Goal: Task Accomplishment & Management: Complete application form

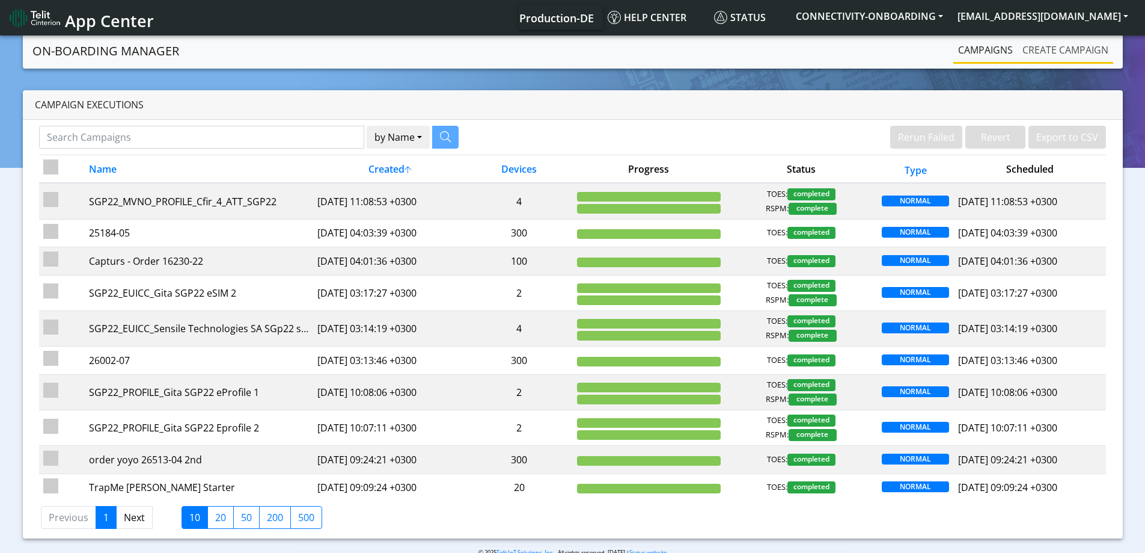
click at [1038, 52] on link "Create campaign" at bounding box center [1066, 50] width 96 height 24
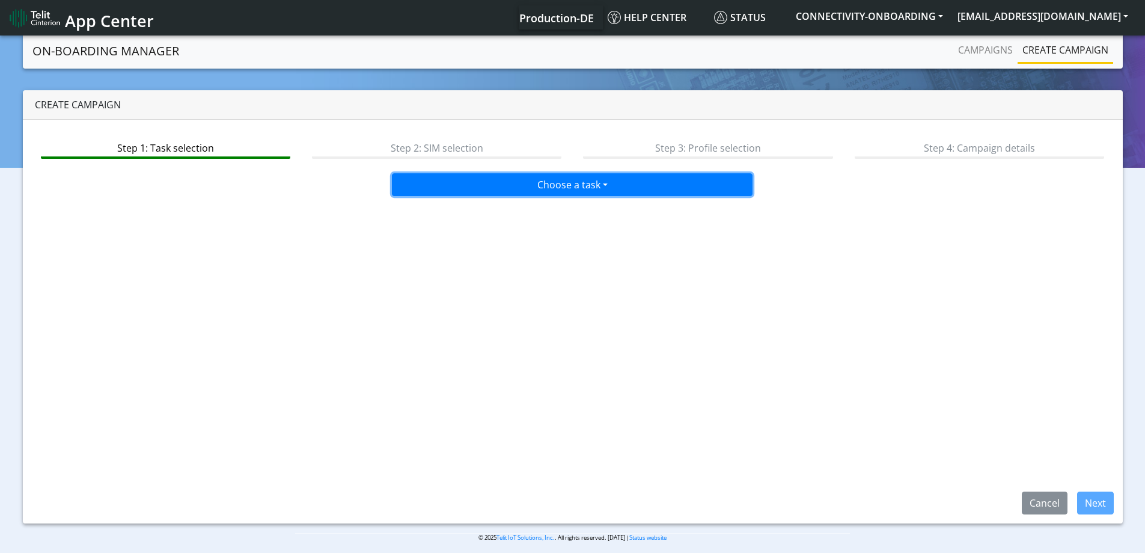
click at [590, 182] on button "Choose a task" at bounding box center [572, 184] width 361 height 23
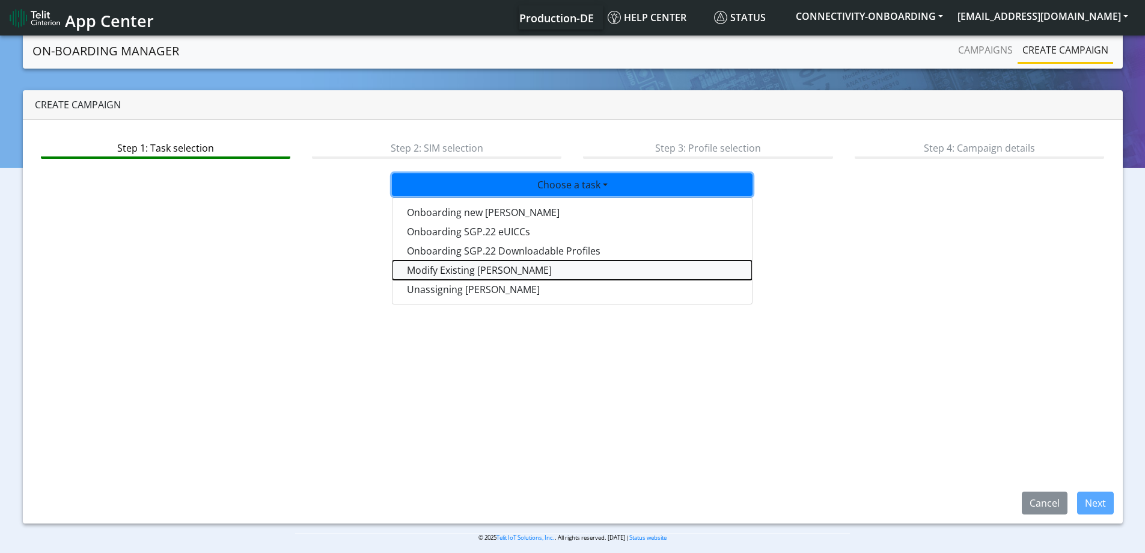
click at [467, 263] on taskiotp-dropdown "Modify Existing [PERSON_NAME]" at bounding box center [573, 269] width 360 height 19
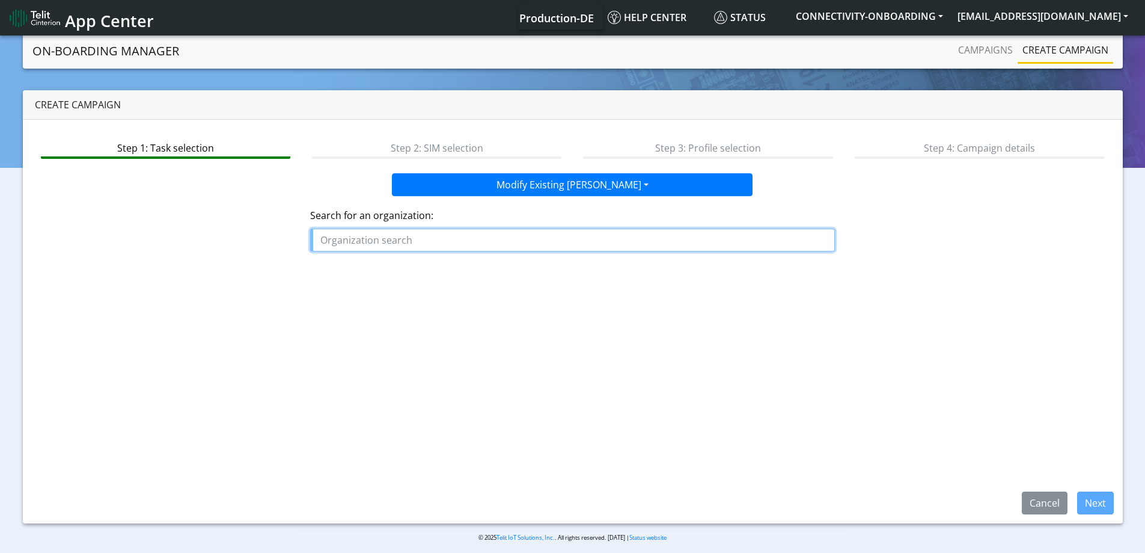
click at [462, 247] on input "text" at bounding box center [572, 239] width 525 height 23
click at [502, 227] on div "Search for an organization:" at bounding box center [572, 229] width 525 height 43
click at [483, 240] on input "text" at bounding box center [572, 239] width 525 height 23
paste input "ACCULINE_MEDICAL"
click at [394, 272] on span "ACCULINE_MEDICAL" at bounding box center [372, 267] width 94 height 13
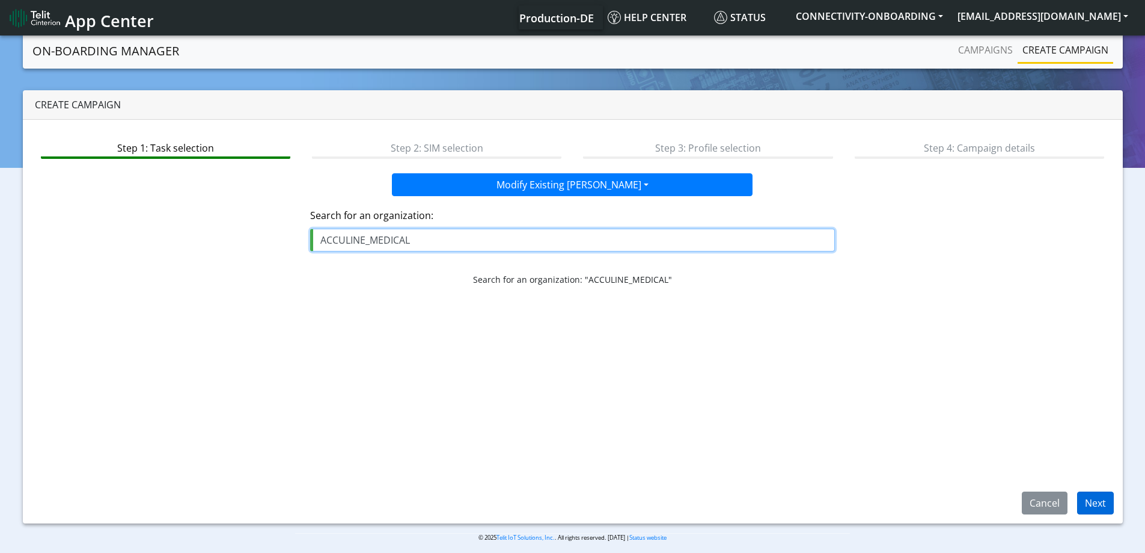
type input "ACCULINE_MEDICAL"
click at [1094, 497] on button "Next" at bounding box center [1095, 502] width 37 height 23
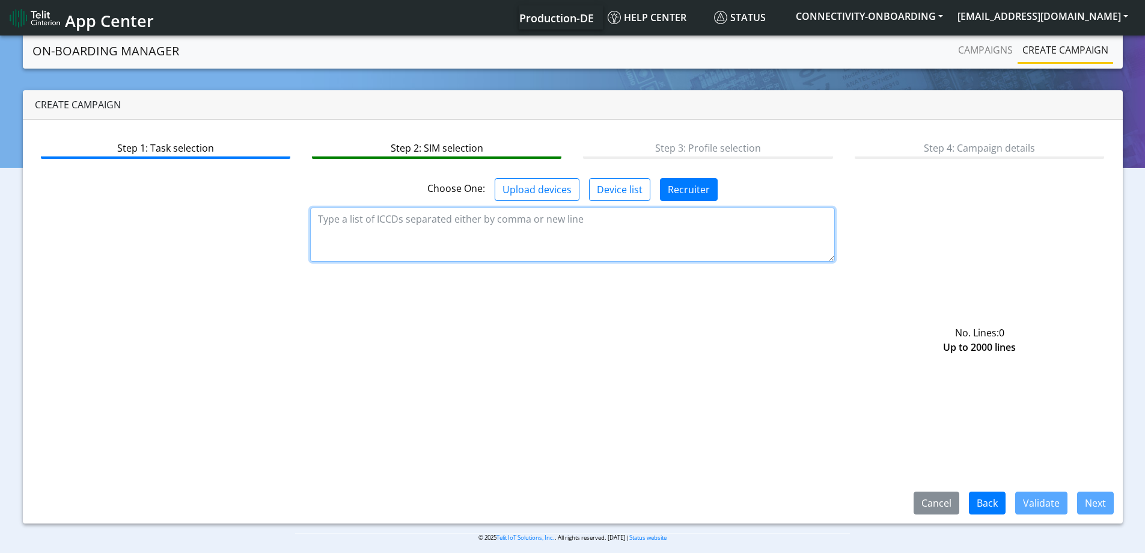
click at [405, 233] on textarea at bounding box center [572, 234] width 525 height 54
paste textarea "89358151000016775838"
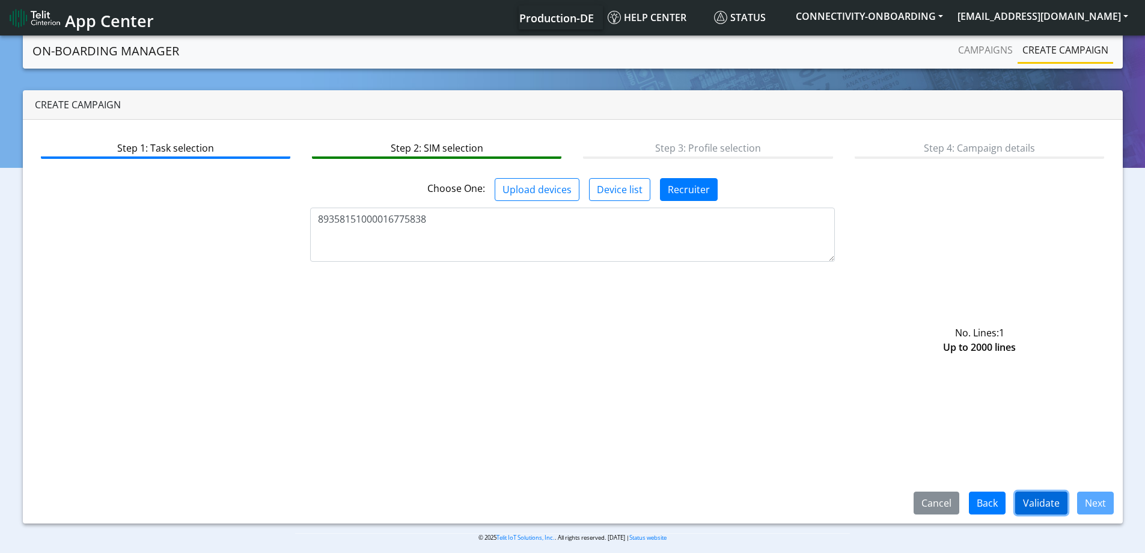
click at [1044, 507] on button "Validate" at bounding box center [1041, 502] width 52 height 23
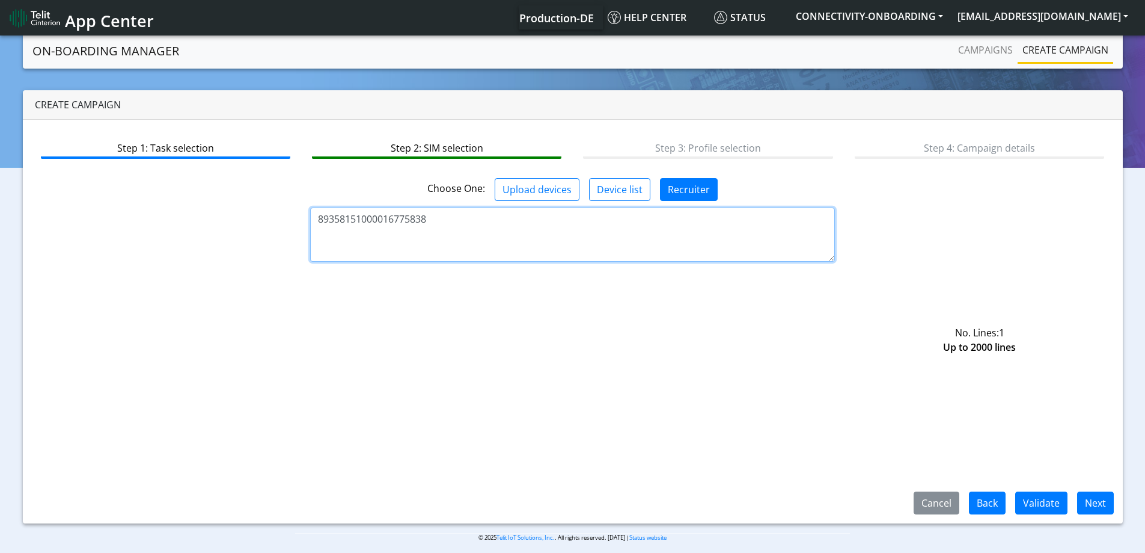
click at [513, 253] on textarea "89358151000016775838" at bounding box center [572, 234] width 525 height 54
type textarea "89358151000016775838"
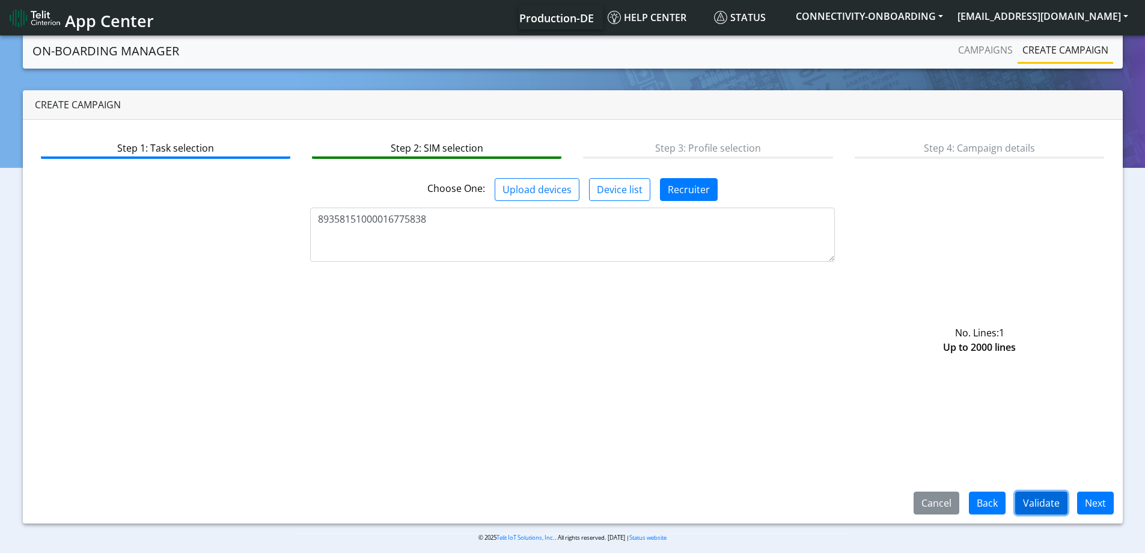
click at [1048, 500] on button "Validate" at bounding box center [1041, 502] width 52 height 23
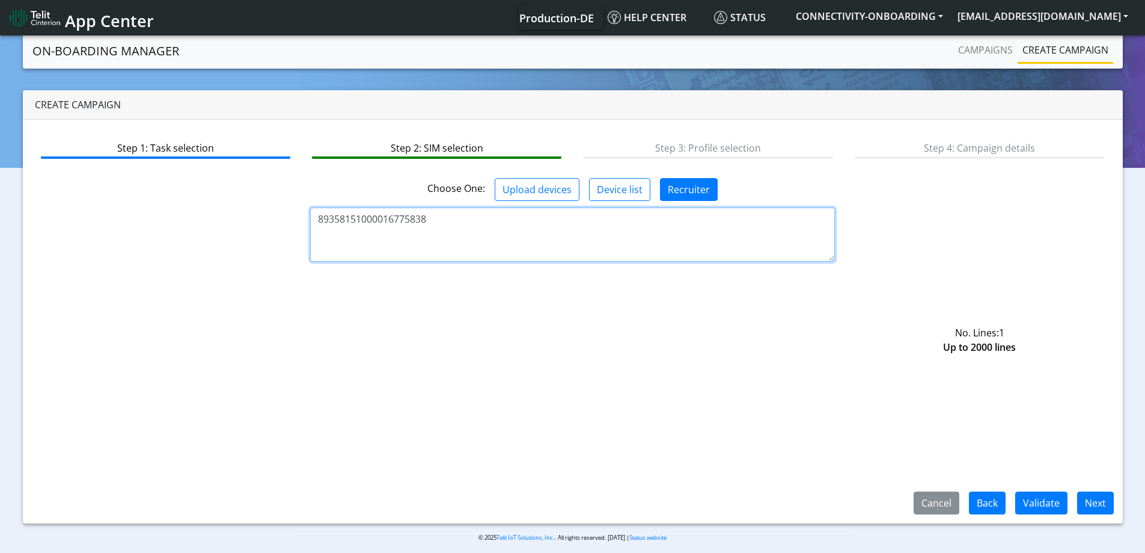
drag, startPoint x: 430, startPoint y: 227, endPoint x: 199, endPoint y: 202, distance: 232.2
click at [203, 202] on app-sim-selection "Choose One: Upload devices Device list Recruiter 89358151000016775838 No. Lines…" at bounding box center [573, 228] width 1068 height 101
click at [447, 216] on textarea "89358151000016775838" at bounding box center [572, 234] width 525 height 54
click at [447, 217] on textarea "89358151000016775838" at bounding box center [572, 234] width 525 height 54
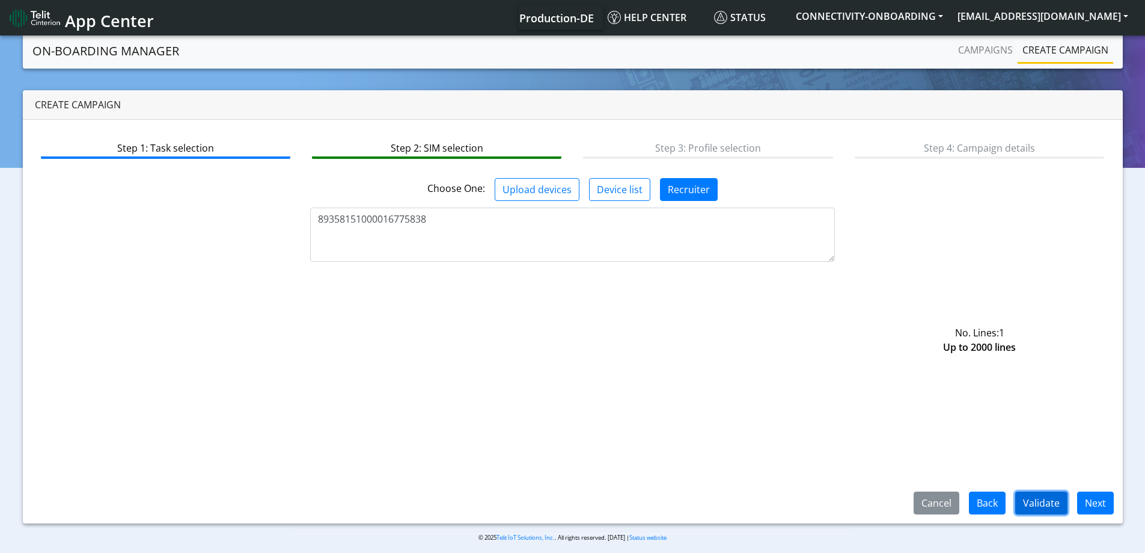
click at [1060, 511] on button "Validate" at bounding box center [1041, 502] width 52 height 23
click at [1091, 501] on button "Next" at bounding box center [1095, 502] width 37 height 23
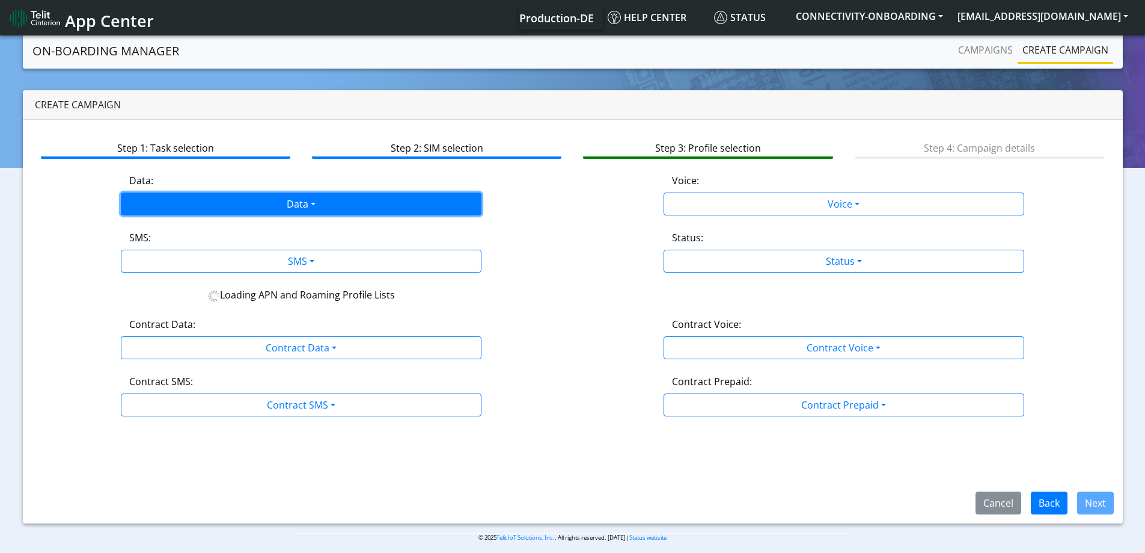
click at [384, 198] on button "Data" at bounding box center [301, 203] width 361 height 23
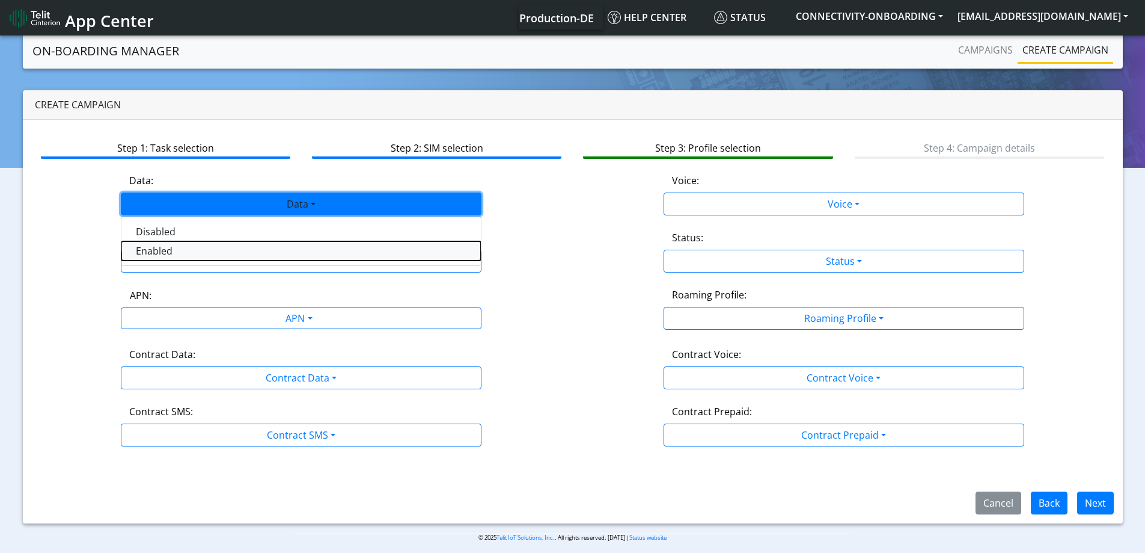
click at [228, 256] on button "Enabled" at bounding box center [301, 250] width 360 height 19
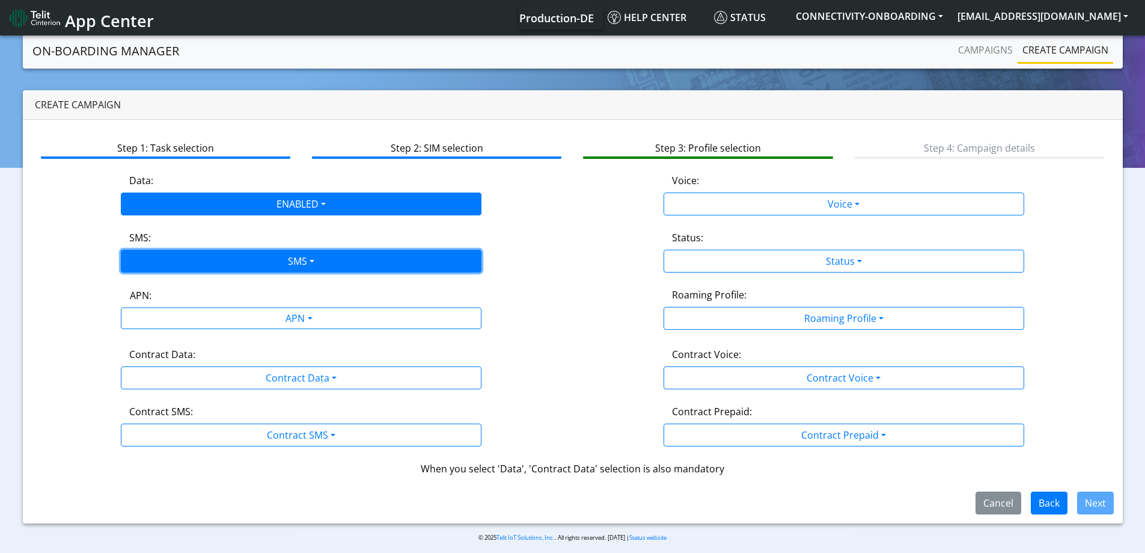
click at [228, 267] on button "SMS" at bounding box center [301, 261] width 361 height 23
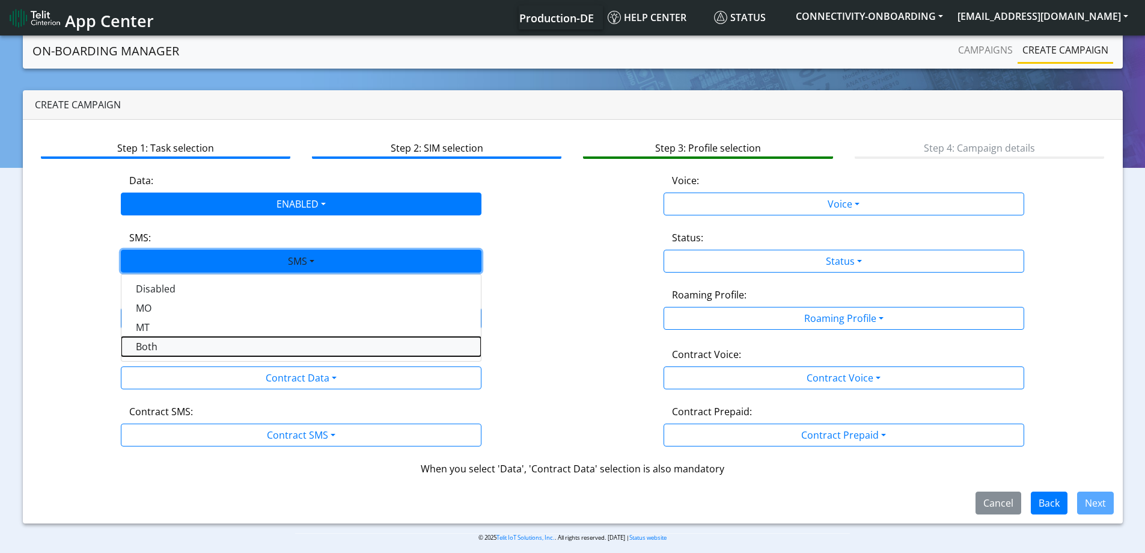
click at [170, 342] on button "Both" at bounding box center [301, 346] width 360 height 19
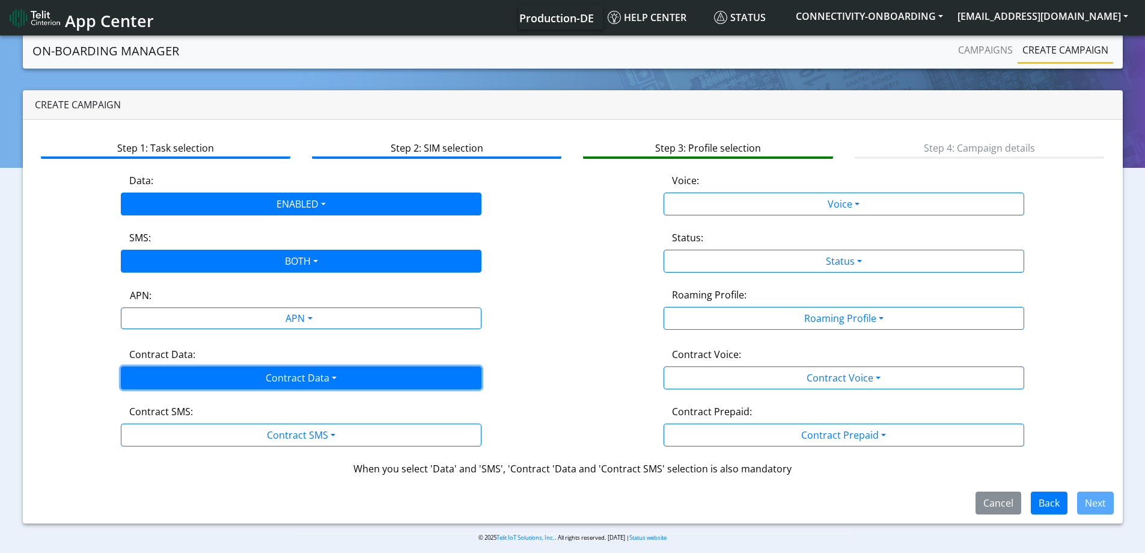
click at [177, 369] on button "Contract Data" at bounding box center [301, 377] width 361 height 23
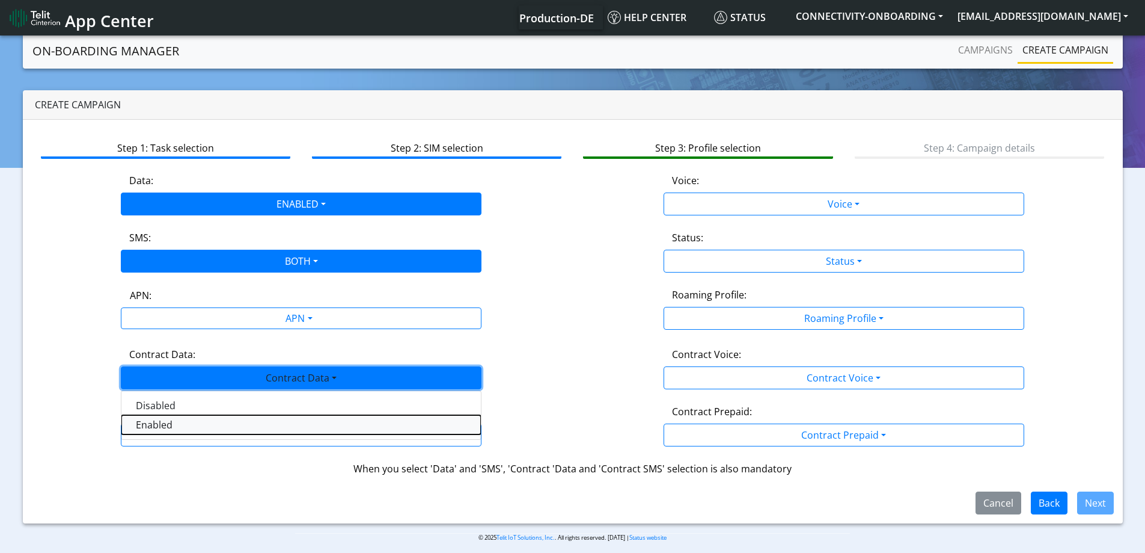
click at [173, 428] on Dataenabled-dropdown "Enabled" at bounding box center [301, 424] width 360 height 19
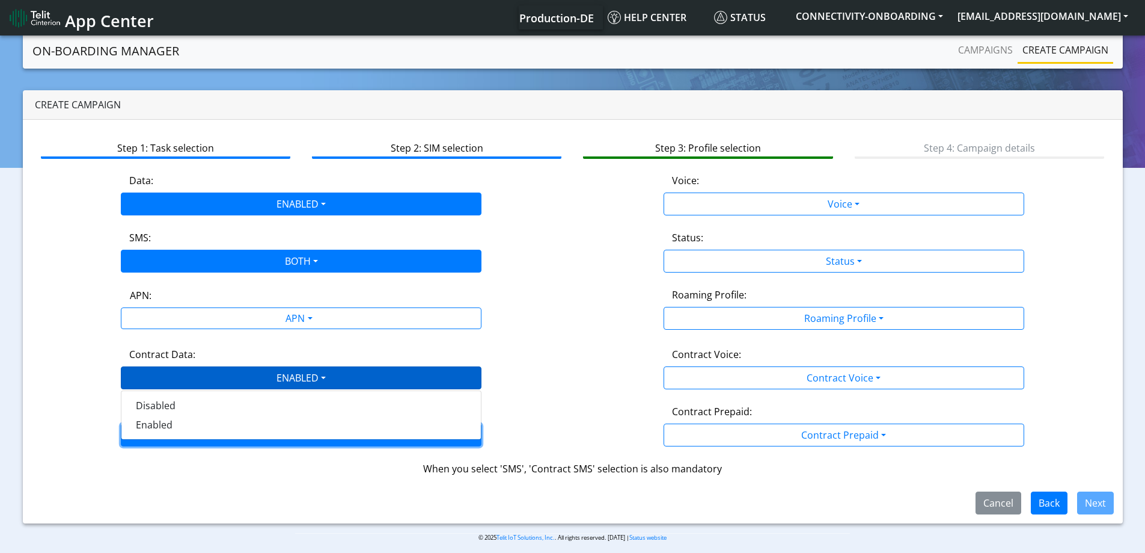
click at [172, 429] on button "Contract SMS" at bounding box center [301, 434] width 361 height 23
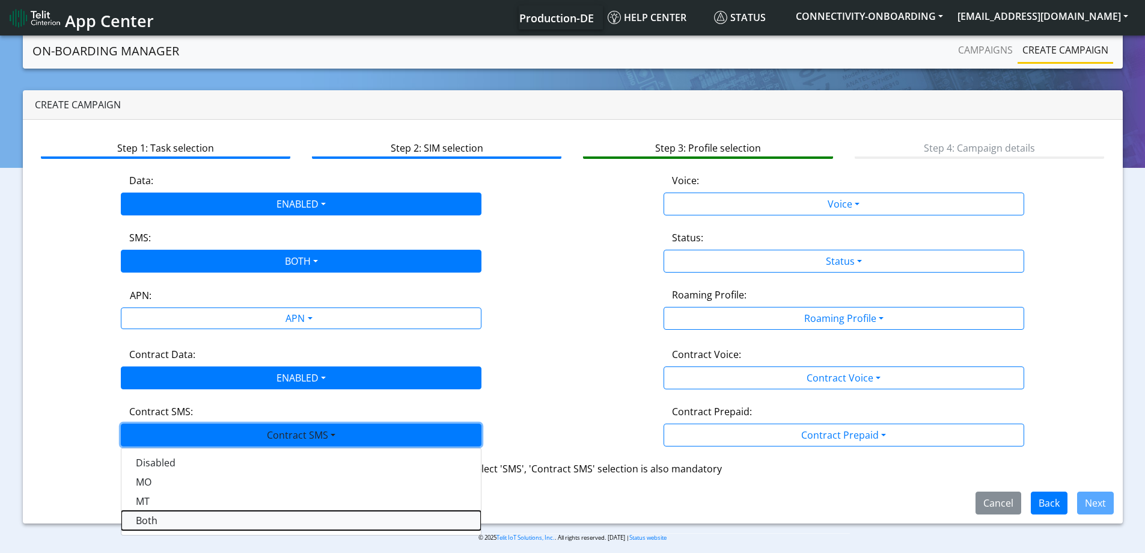
click at [159, 516] on SMSboth-dropdown "Both" at bounding box center [301, 519] width 360 height 19
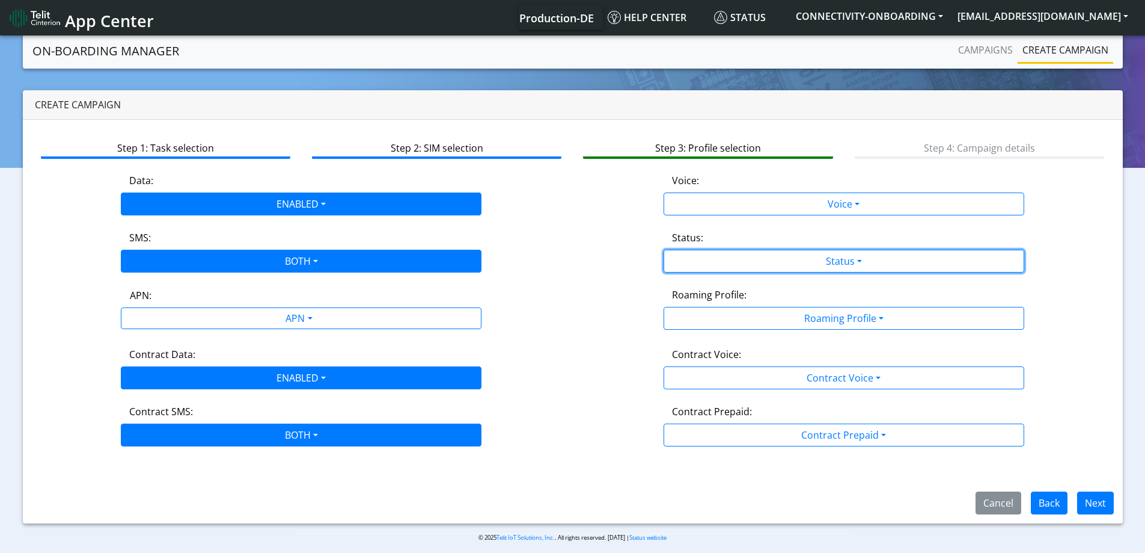
click at [881, 268] on button "Status" at bounding box center [844, 261] width 361 height 23
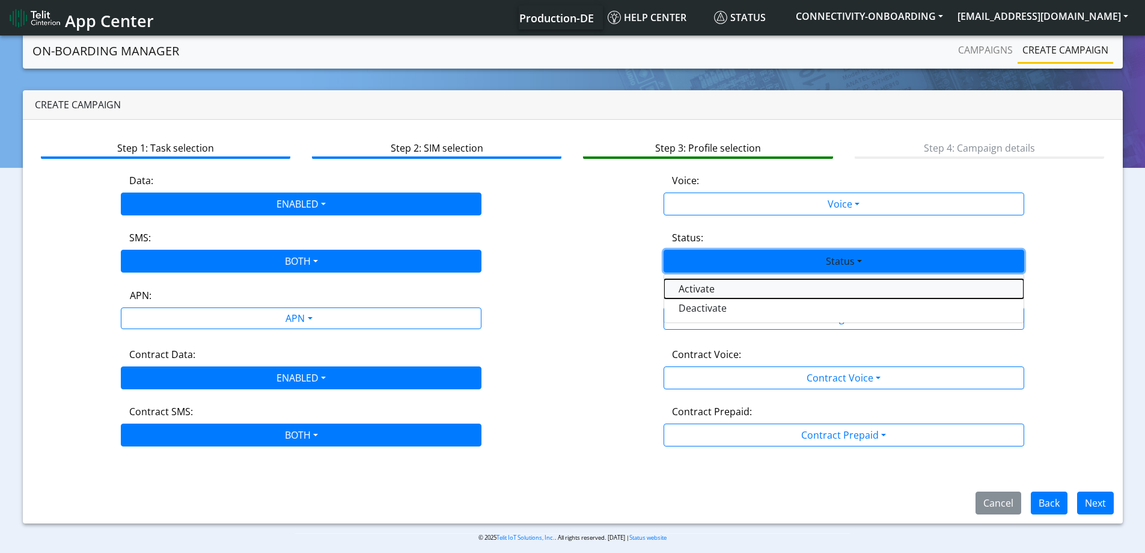
click at [714, 293] on button "Activate" at bounding box center [844, 288] width 360 height 19
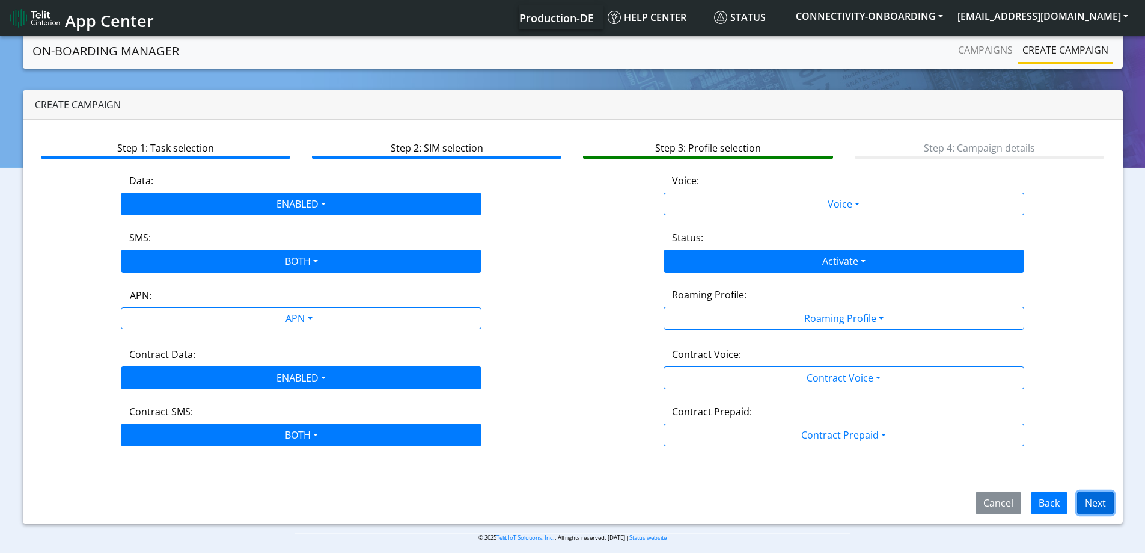
click at [1089, 509] on button "Next" at bounding box center [1095, 502] width 37 height 23
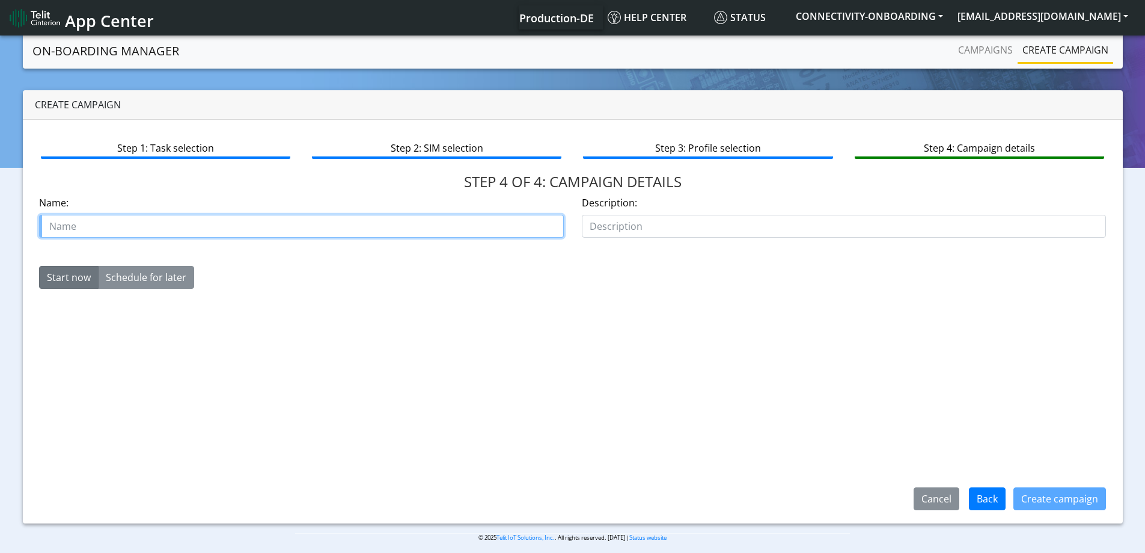
click at [376, 232] on input "text" at bounding box center [301, 226] width 525 height 23
type input "re enable [PERSON_NAME]"
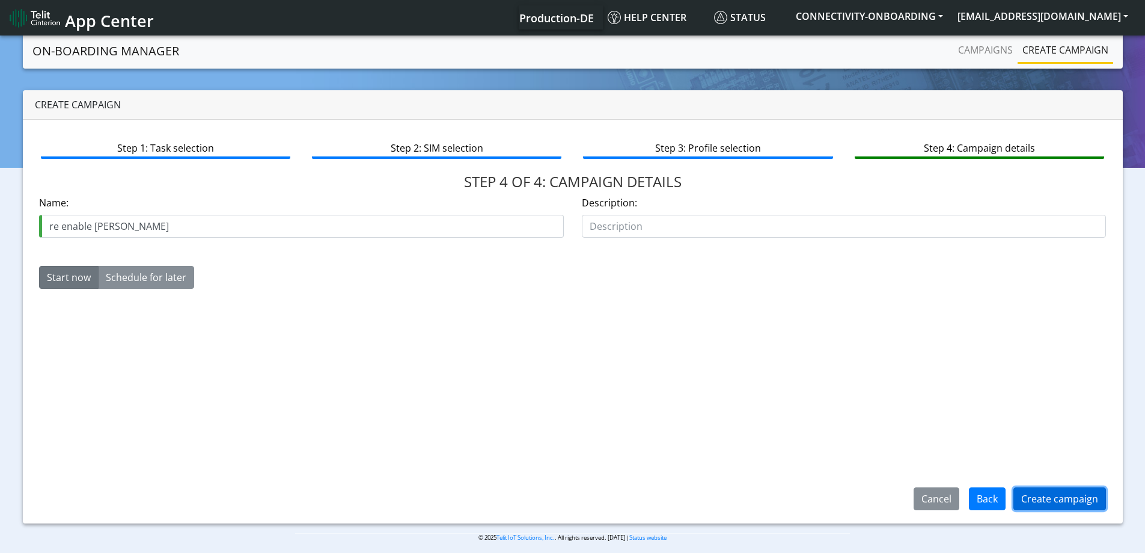
click at [1059, 508] on button "Create campaign" at bounding box center [1060, 498] width 93 height 23
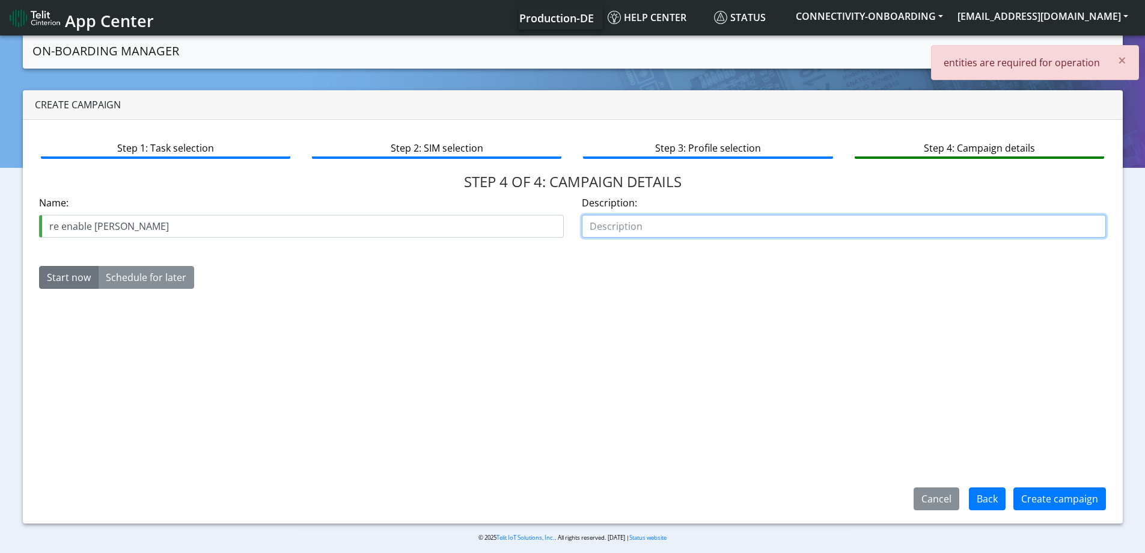
click at [786, 227] on input "text" at bounding box center [844, 226] width 525 height 23
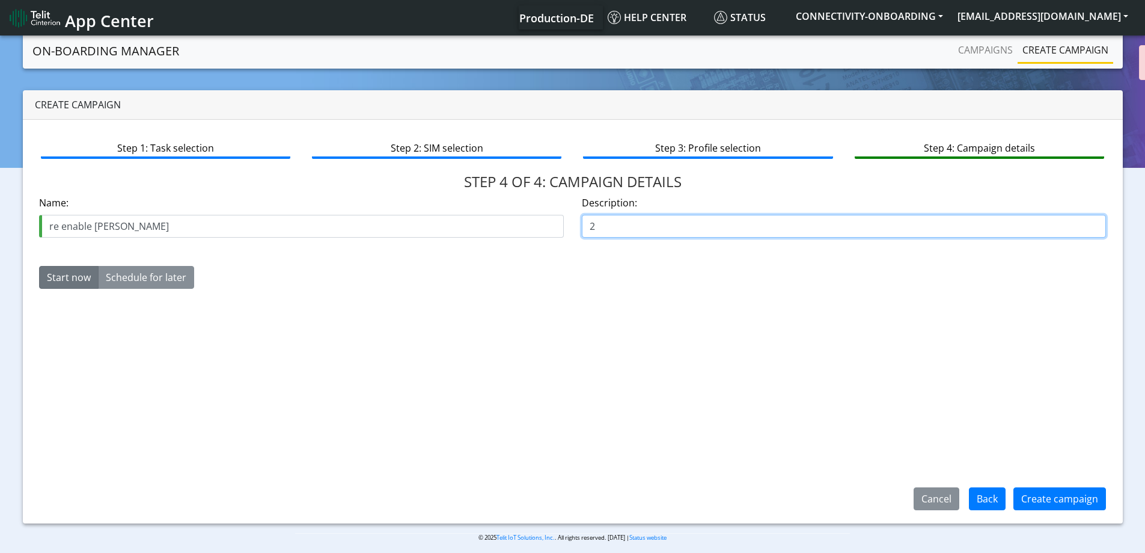
type input "2"
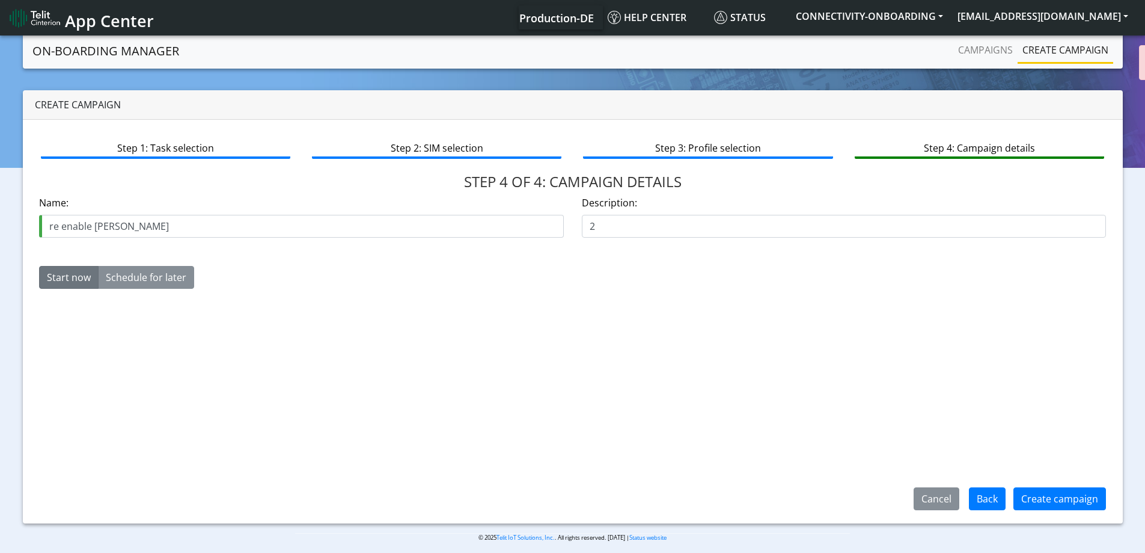
click at [883, 239] on div "Description: 2" at bounding box center [844, 221] width 543 height 52
click at [1040, 490] on button "Create campaign" at bounding box center [1060, 498] width 93 height 23
click at [899, 53] on div "Campaigns Create campaign" at bounding box center [931, 51] width 363 height 26
click at [998, 51] on div "× entities are required for operation" at bounding box center [1035, 62] width 208 height 35
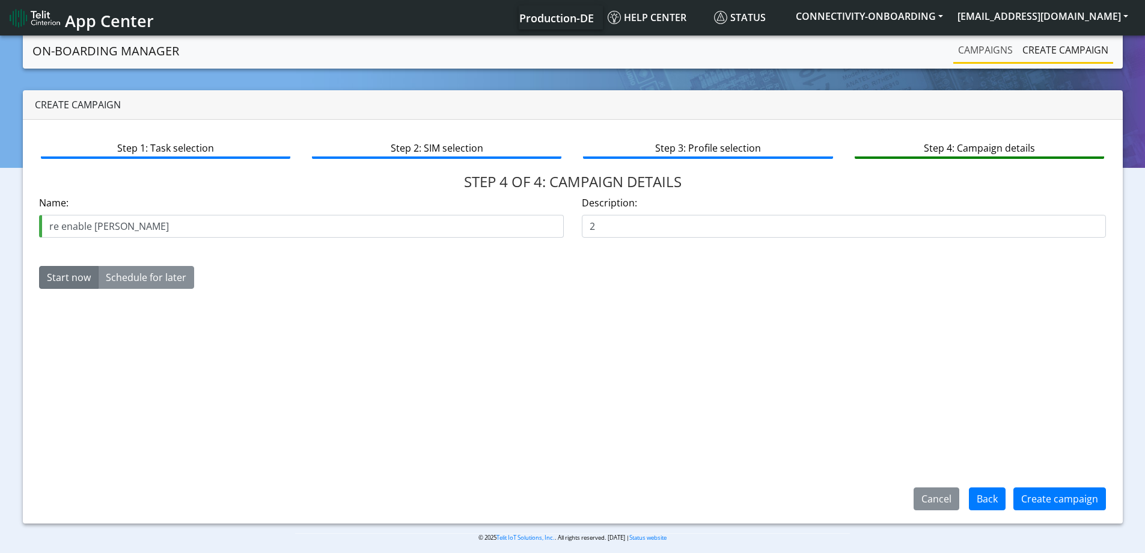
click at [979, 52] on link "Campaigns" at bounding box center [986, 50] width 64 height 24
